Goal: Transaction & Acquisition: Book appointment/travel/reservation

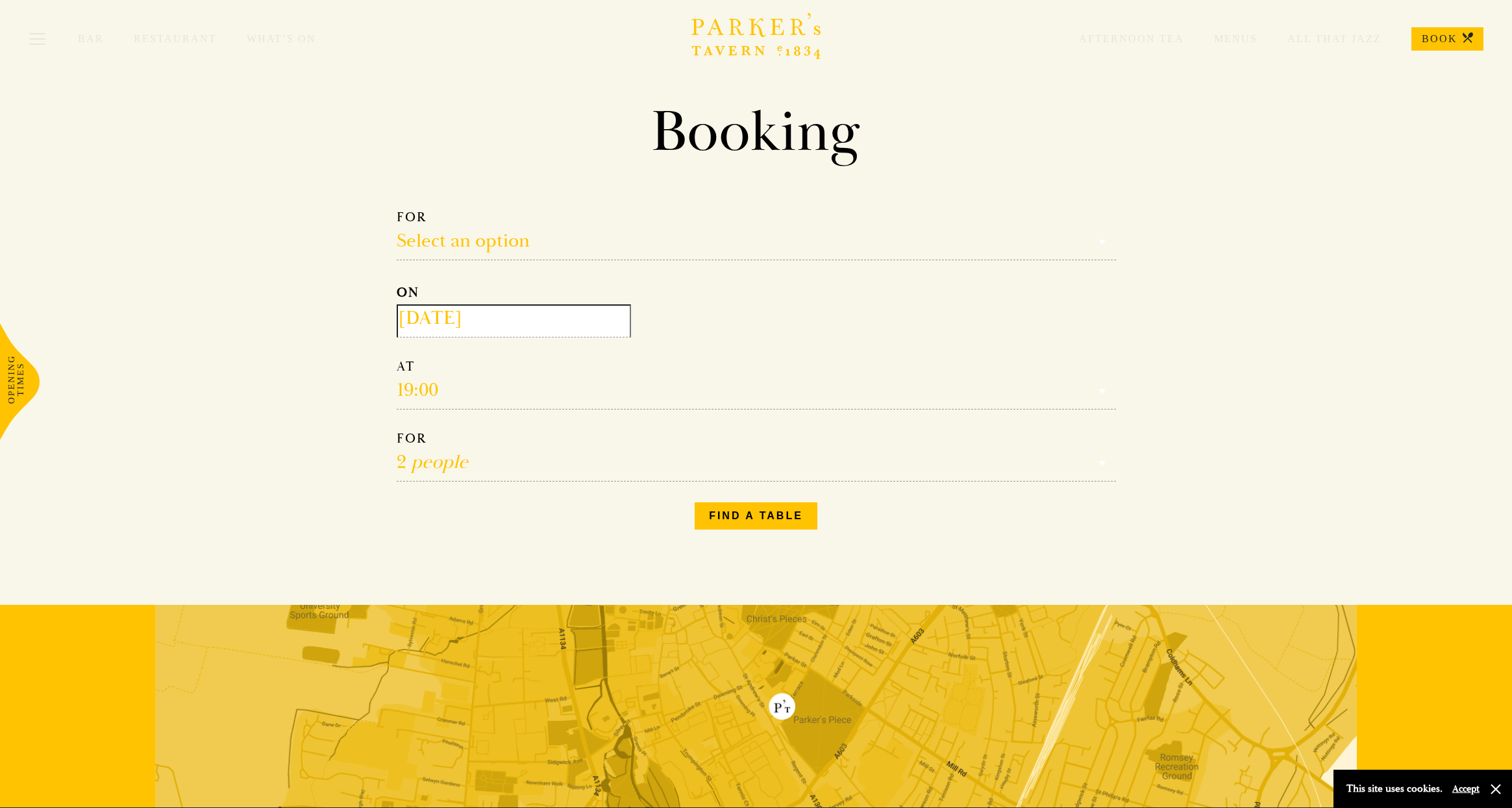
click at [460, 248] on select "Select an option Lunch Dinner Afternoon Tea" at bounding box center [756, 234] width 719 height 51
select select "161949"
click at [396, 209] on select "Select an option Lunch Dinner Afternoon Tea" at bounding box center [756, 234] width 719 height 51
click at [442, 391] on select "12:30 13:00 13:30 14:00 14:30 15:00 15:30 16:00 16:30" at bounding box center [756, 383] width 719 height 51
select select "14:30"
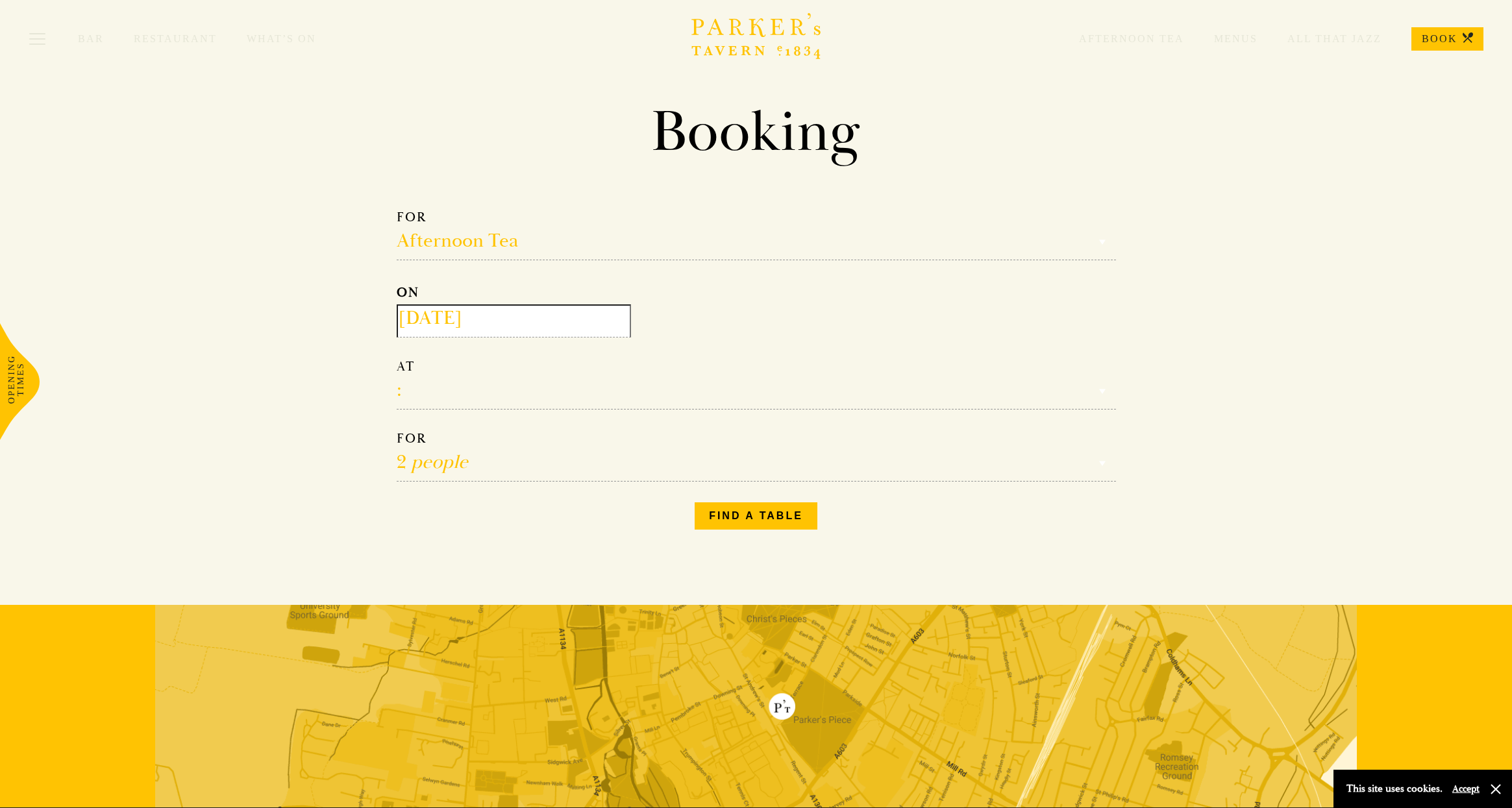
click at [396, 358] on select "12:30 13:00 13:30 14:00 14:30 15:00 15:30 16:00 16:30" at bounding box center [756, 383] width 719 height 51
click at [792, 516] on button "Find a table" at bounding box center [755, 515] width 123 height 27
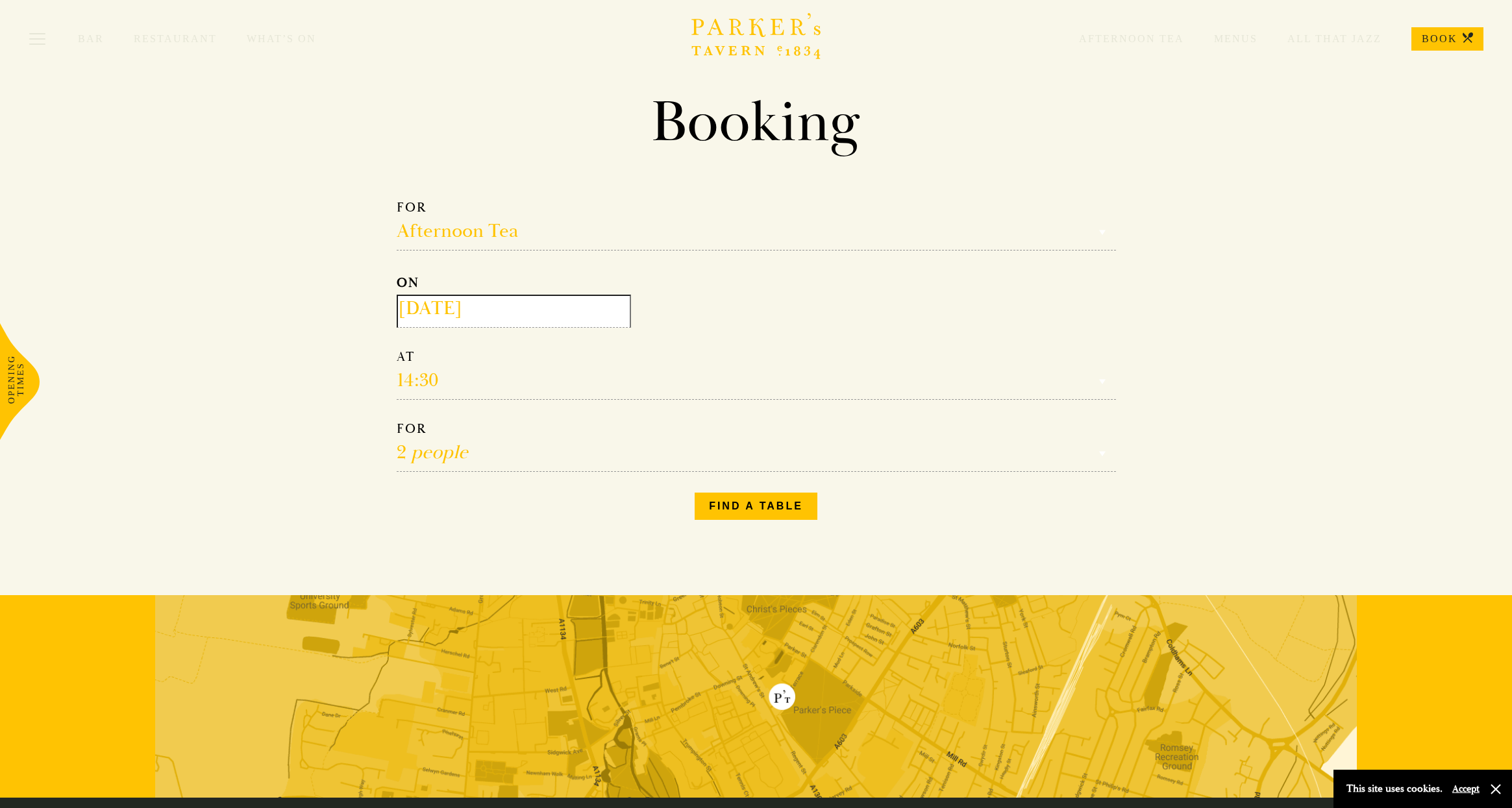
scroll to position [24, 0]
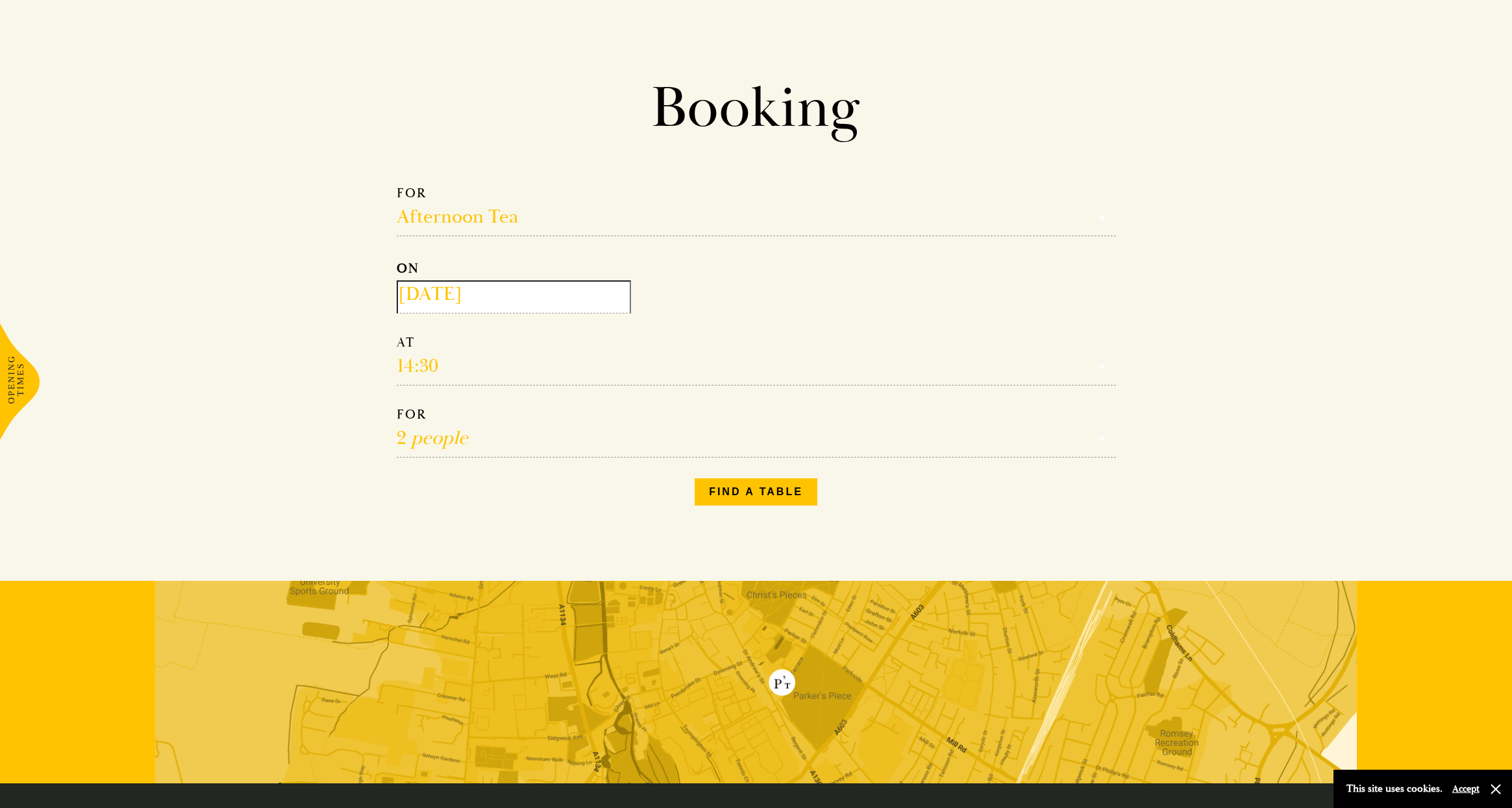
click at [452, 220] on select "Select an option Lunch Dinner Afternoon Tea" at bounding box center [756, 210] width 719 height 51
select select "134868"
click at [396, 184] on select "Select an option Lunch Dinner Afternoon Tea" at bounding box center [756, 210] width 719 height 51
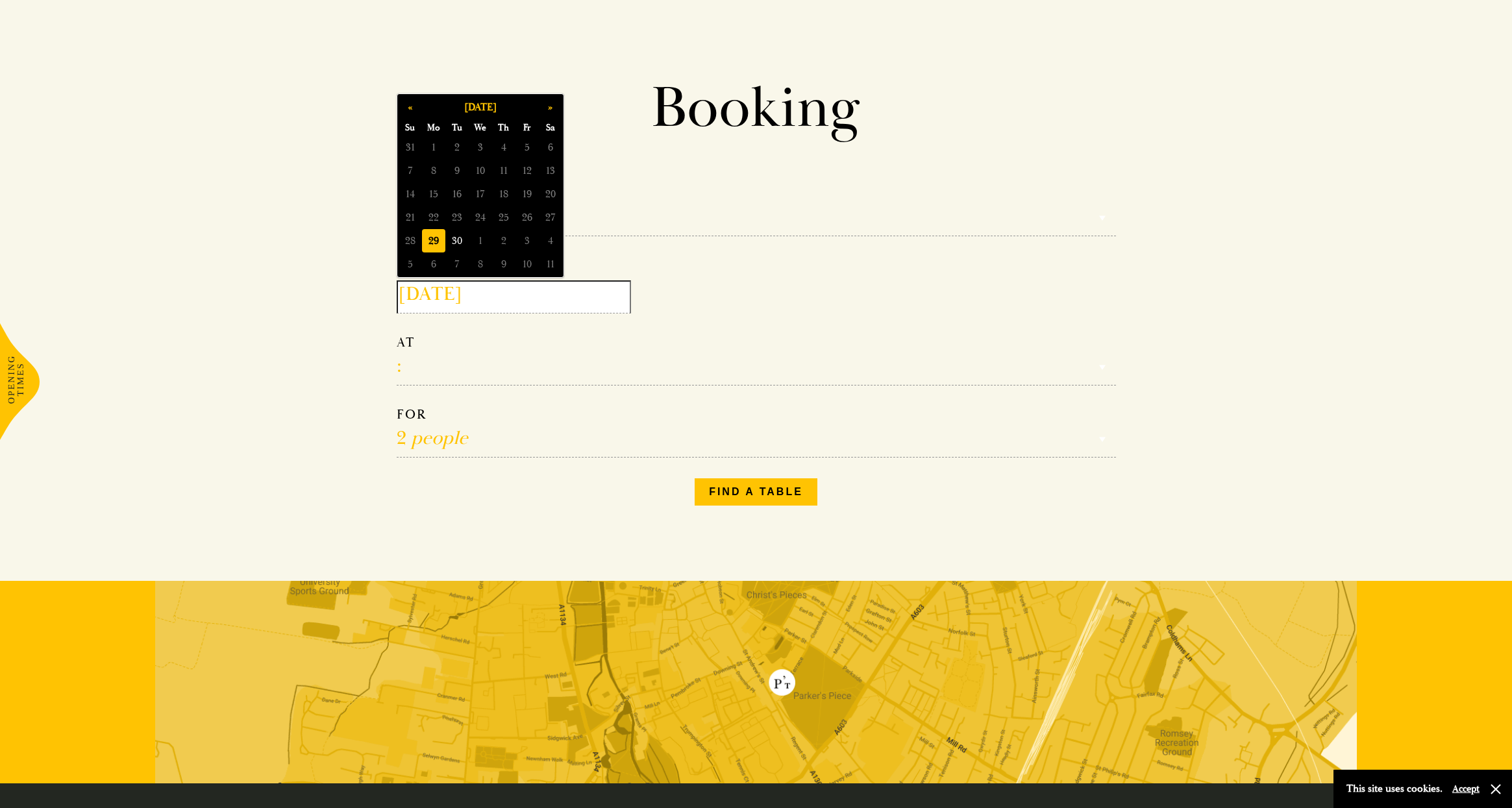
drag, startPoint x: 513, startPoint y: 288, endPoint x: 523, endPoint y: 294, distance: 11.7
click at [513, 288] on input "[DATE]" at bounding box center [513, 296] width 234 height 33
click at [505, 240] on span "2" at bounding box center [503, 241] width 23 height 23
type input "[DATE]"
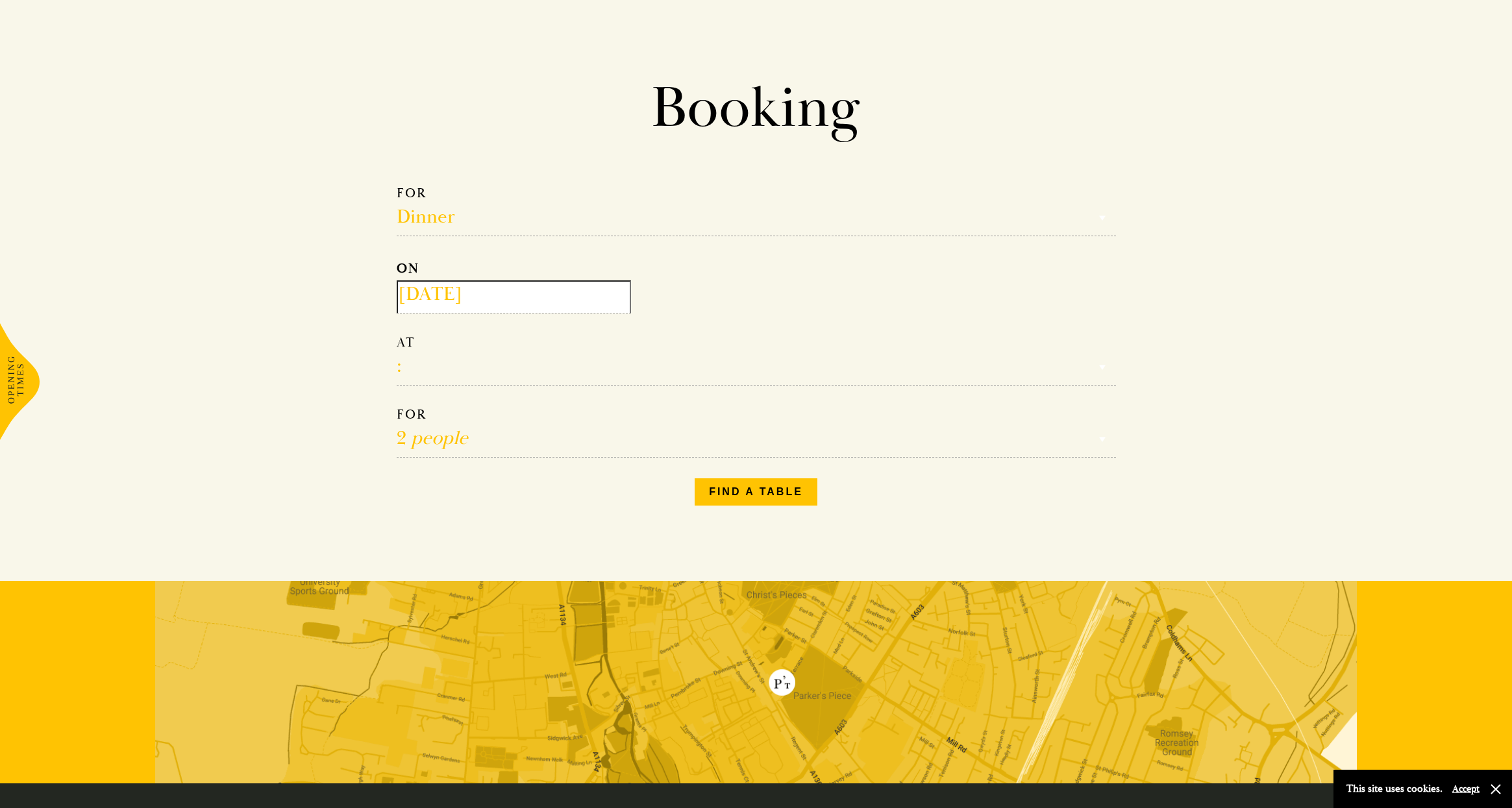
click at [422, 368] on select "17:00 18:00 18:30 19:00 19:30 20:00 20:30 21:00 21:30" at bounding box center [756, 360] width 719 height 51
select select "20:00"
click at [396, 334] on select "17:00 18:00 18:30 19:00 19:30 20:00 20:30 21:00 21:30" at bounding box center [756, 360] width 719 height 51
click at [737, 491] on button "Find a table" at bounding box center [755, 492] width 123 height 27
click at [434, 362] on select "17:00 18:00 18:30 19:00 19:30 20:00 20:30 21:00 21:30" at bounding box center [756, 360] width 719 height 51
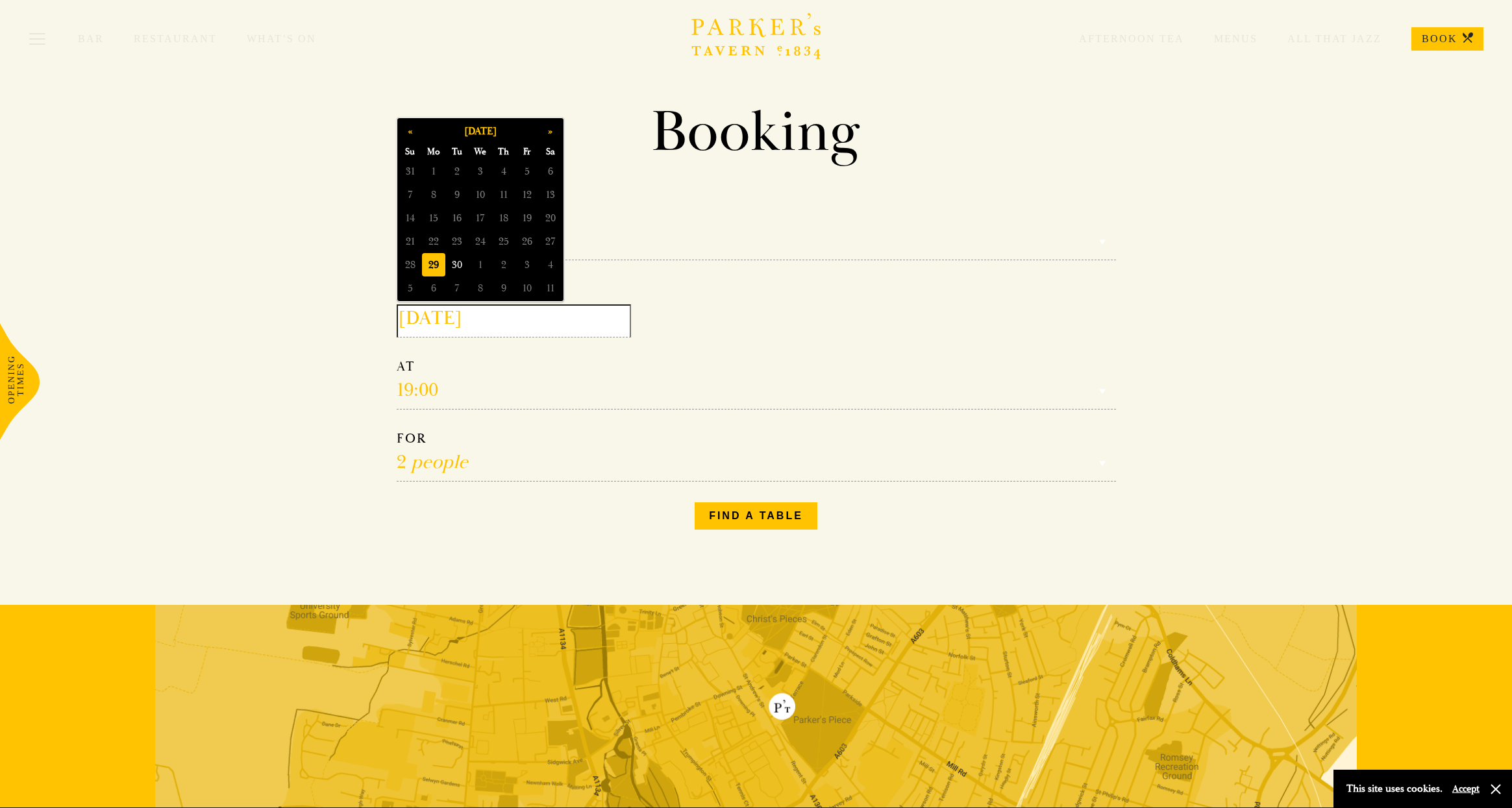
click at [477, 318] on input "[DATE]" at bounding box center [513, 320] width 234 height 33
click at [550, 261] on span "4" at bounding box center [550, 264] width 23 height 23
type input "2025-10-04"
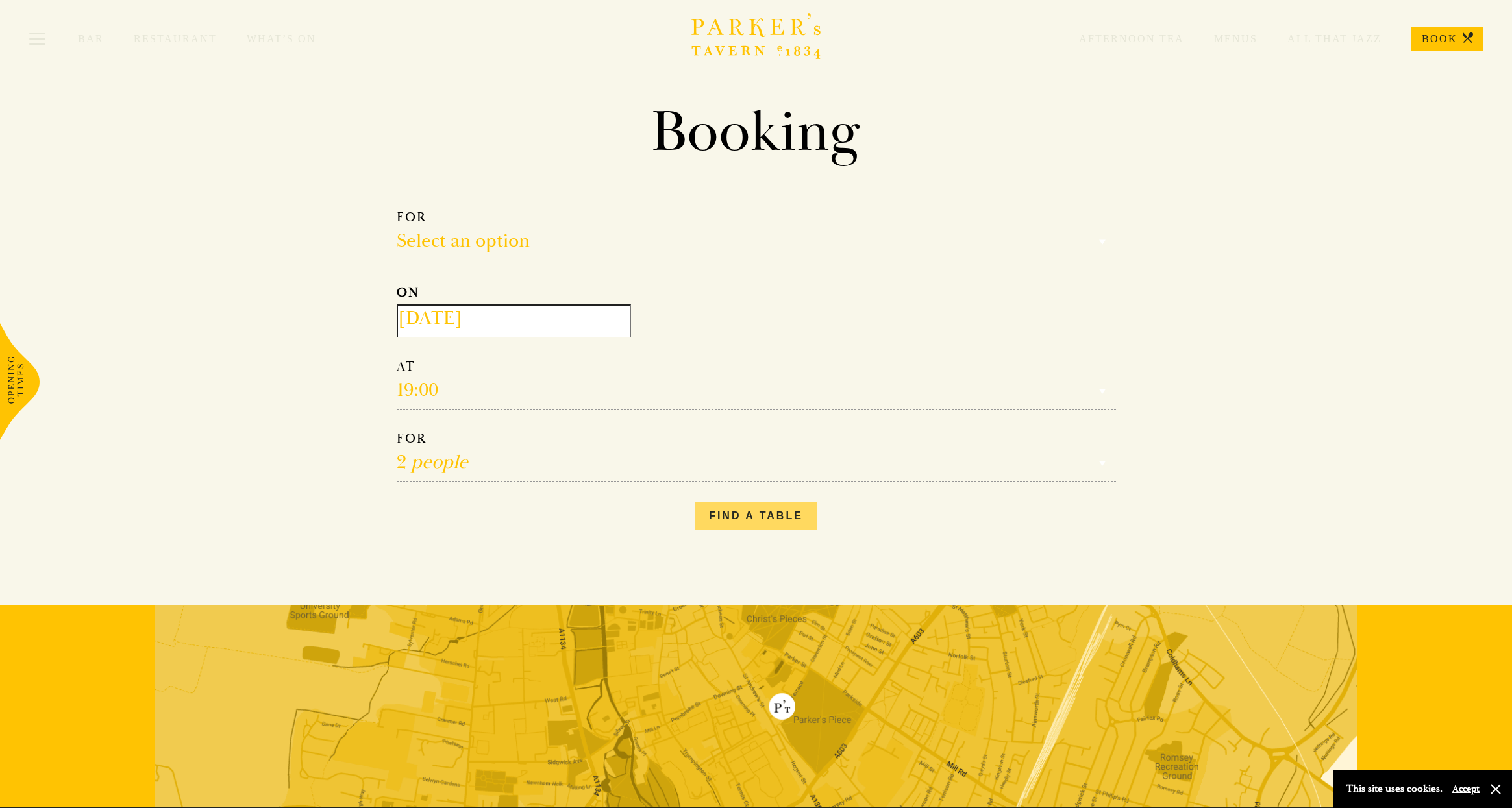
click at [772, 516] on button "Find a table" at bounding box center [755, 515] width 123 height 27
